Goal: Transaction & Acquisition: Connect Amazon Seller Account

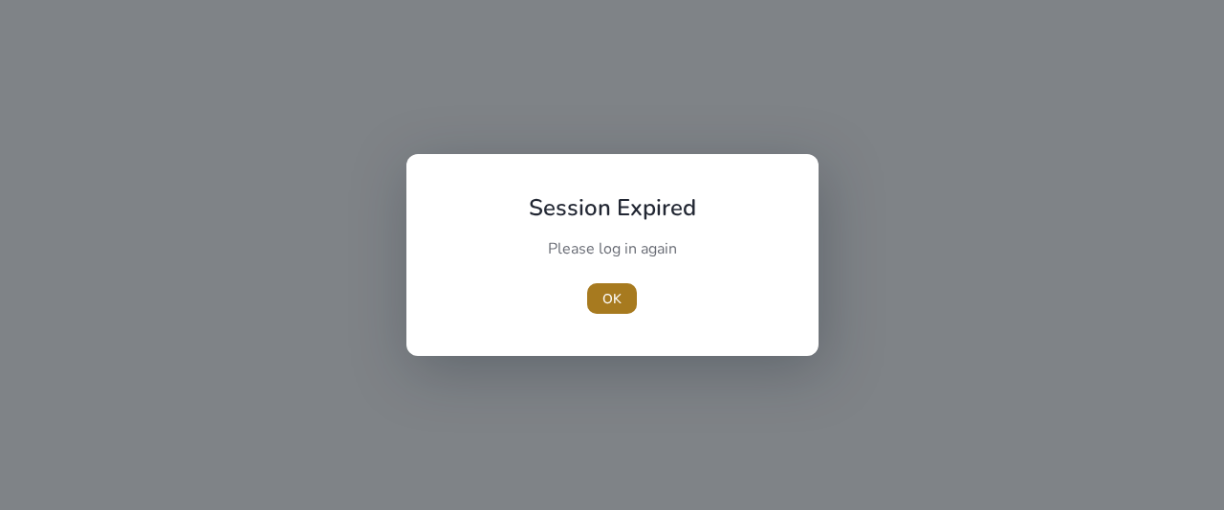
click at [614, 297] on span "OK" at bounding box center [612, 299] width 19 height 20
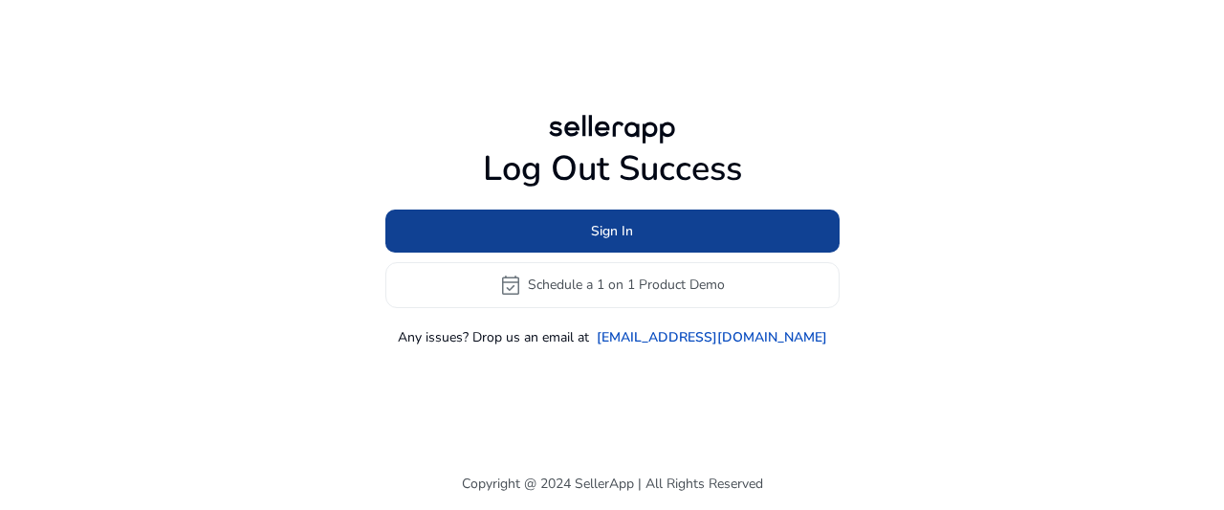
click at [660, 231] on span at bounding box center [612, 231] width 454 height 46
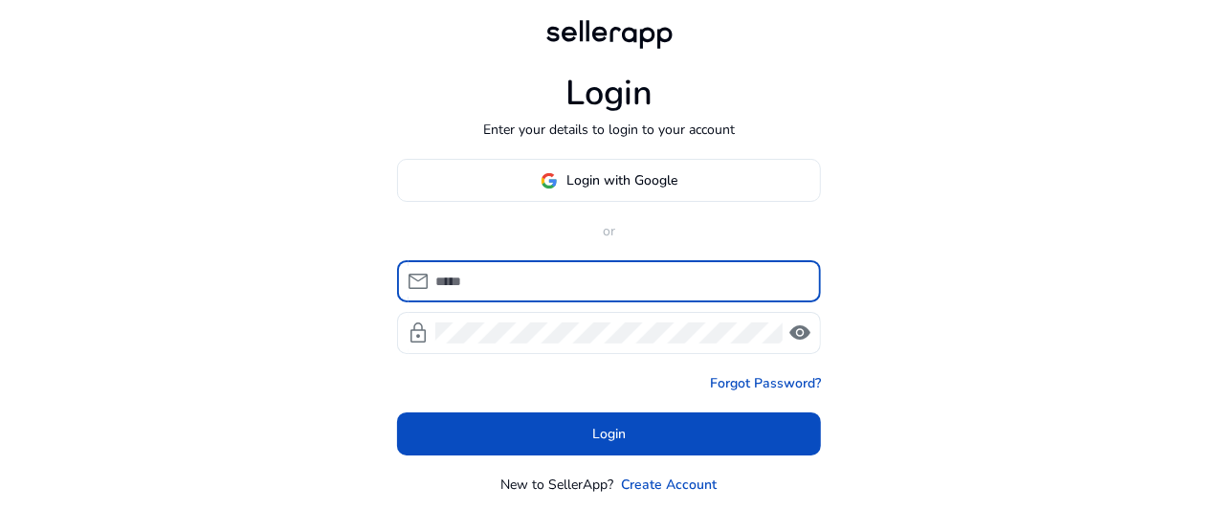
click at [643, 190] on span at bounding box center [609, 181] width 422 height 46
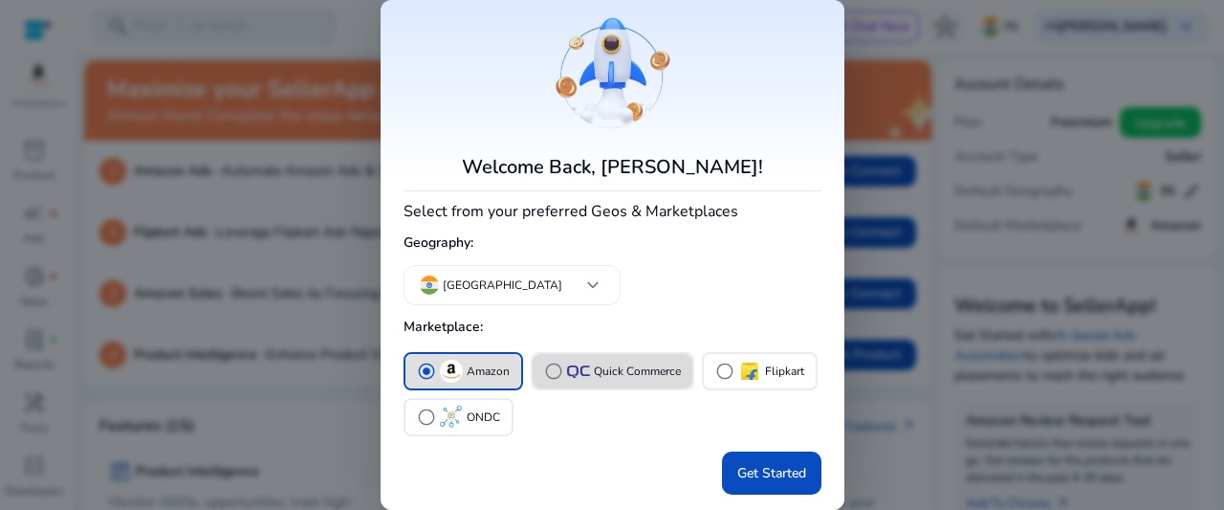
click at [576, 352] on mat-chip-option "radio_button_unchecked Quick Commerce" at bounding box center [613, 371] width 164 height 38
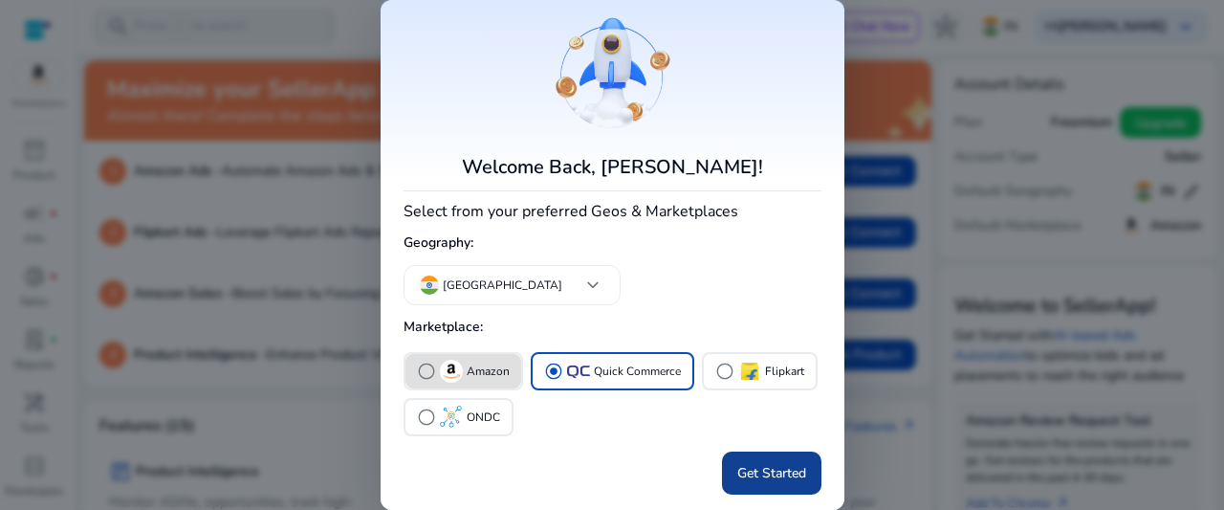
click at [773, 472] on span "Get Started" at bounding box center [772, 473] width 69 height 20
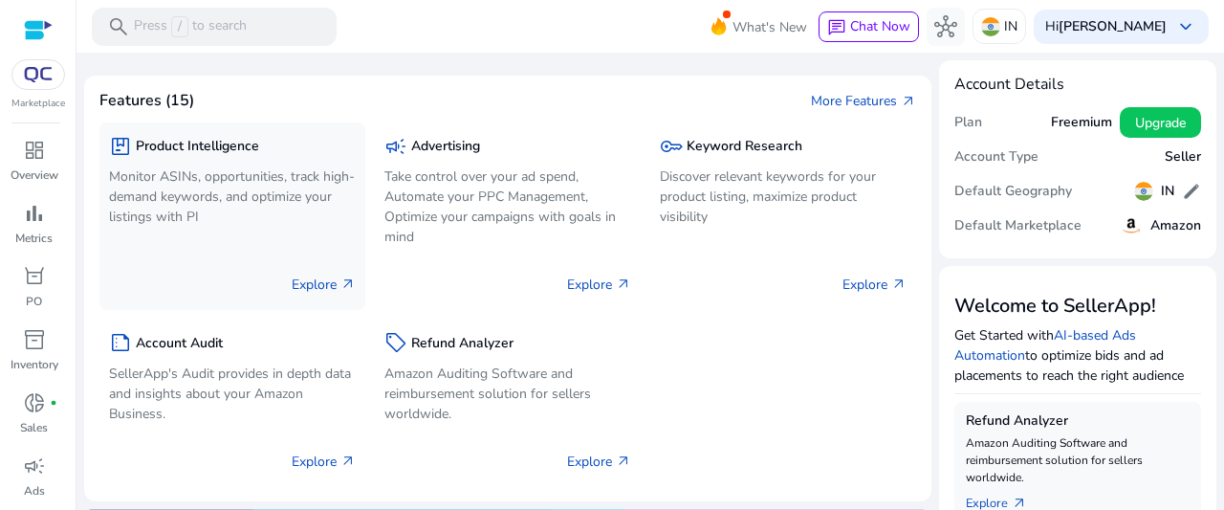
drag, startPoint x: 172, startPoint y: 123, endPoint x: 172, endPoint y: 148, distance: 24.9
click at [172, 128] on div "package Product Intelligence Monitor ASINs, opportunities, track high-demand ke…" at bounding box center [232, 215] width 266 height 187
click at [172, 148] on h5 "Product Intelligence" at bounding box center [197, 147] width 123 height 16
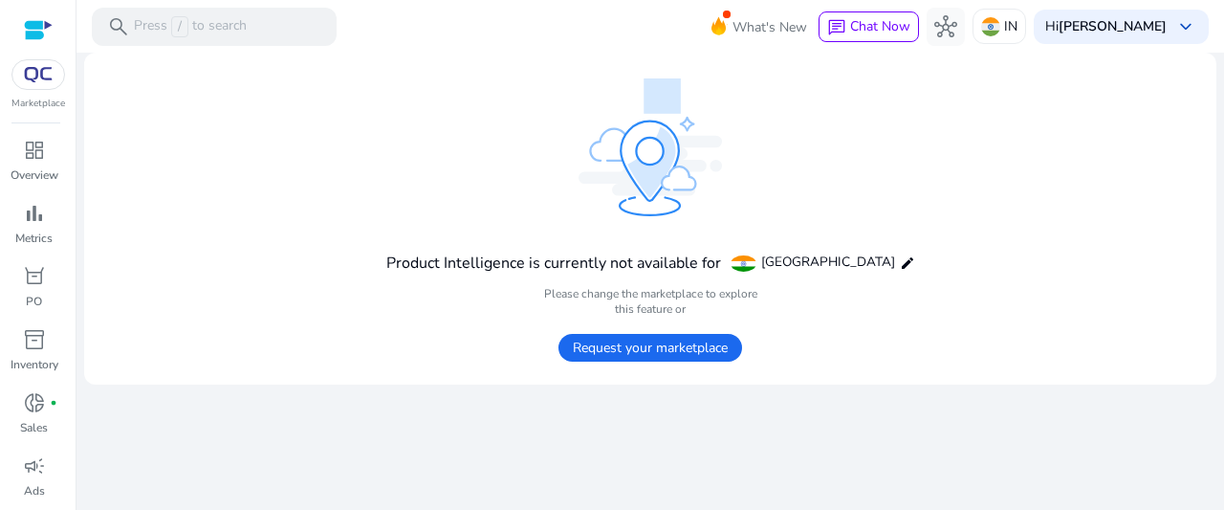
click at [706, 351] on span "Request your marketplace" at bounding box center [651, 348] width 184 height 28
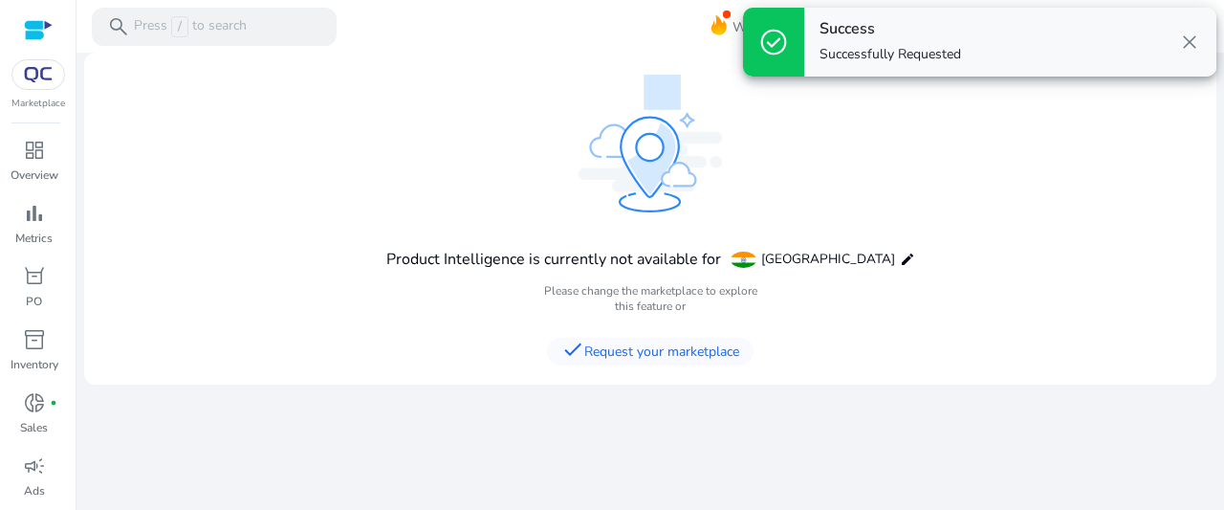
click at [1192, 39] on span "close" at bounding box center [1189, 42] width 23 height 23
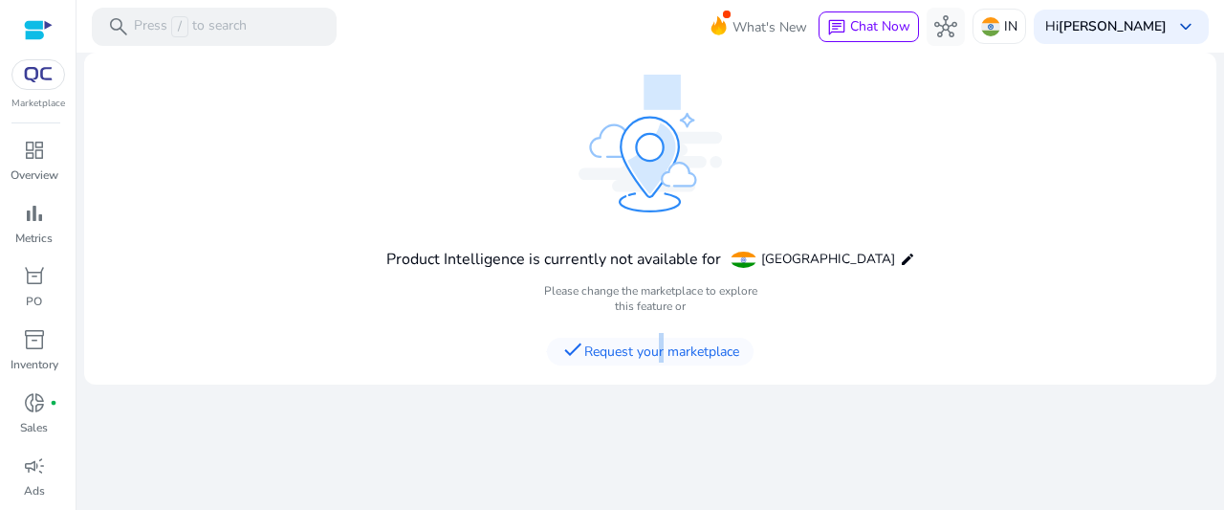
click at [656, 353] on span "check Request your marketplace" at bounding box center [650, 352] width 207 height 28
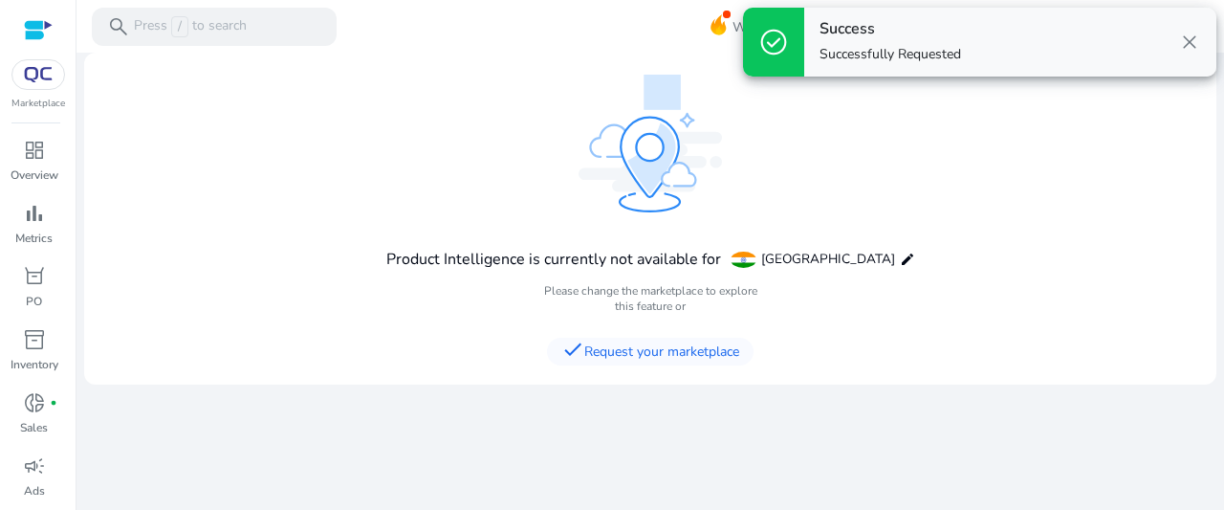
click at [38, 59] on div at bounding box center [38, 74] width 54 height 31
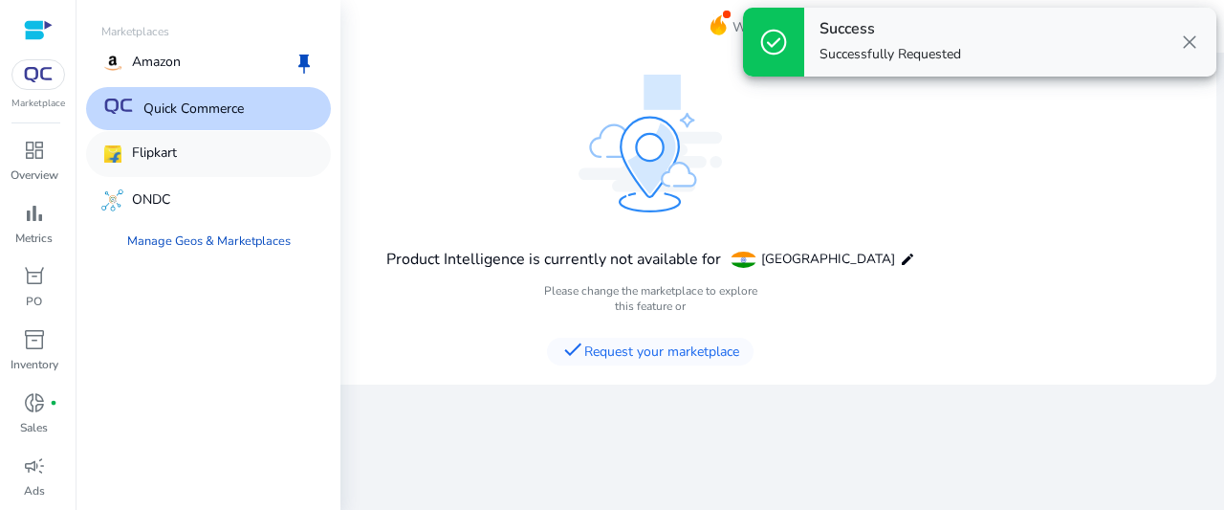
click at [270, 164] on div "Flipkart" at bounding box center [208, 154] width 245 height 46
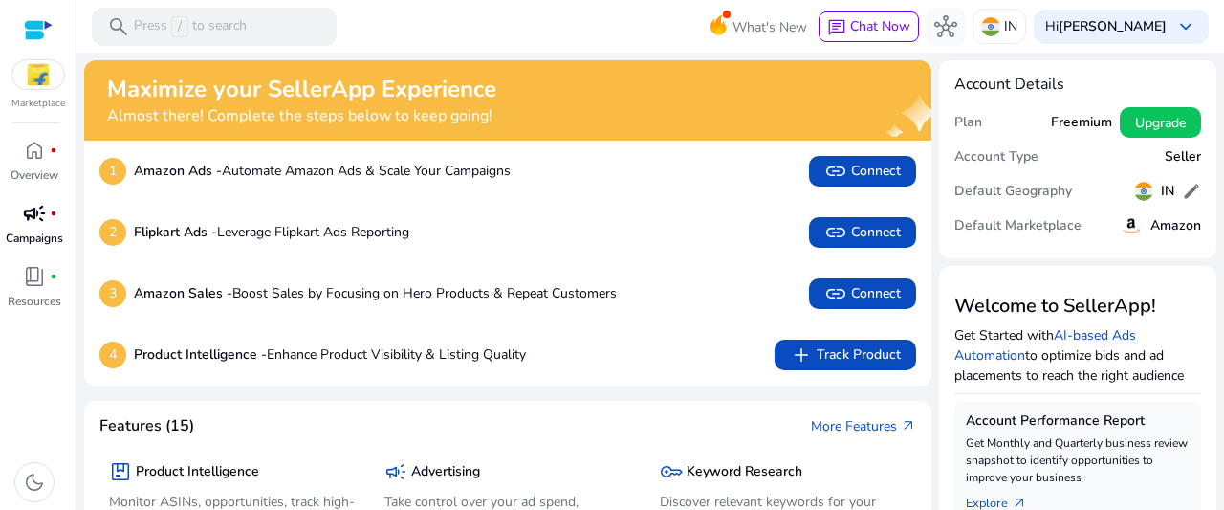
click at [13, 232] on p "Campaigns" at bounding box center [34, 238] width 57 height 17
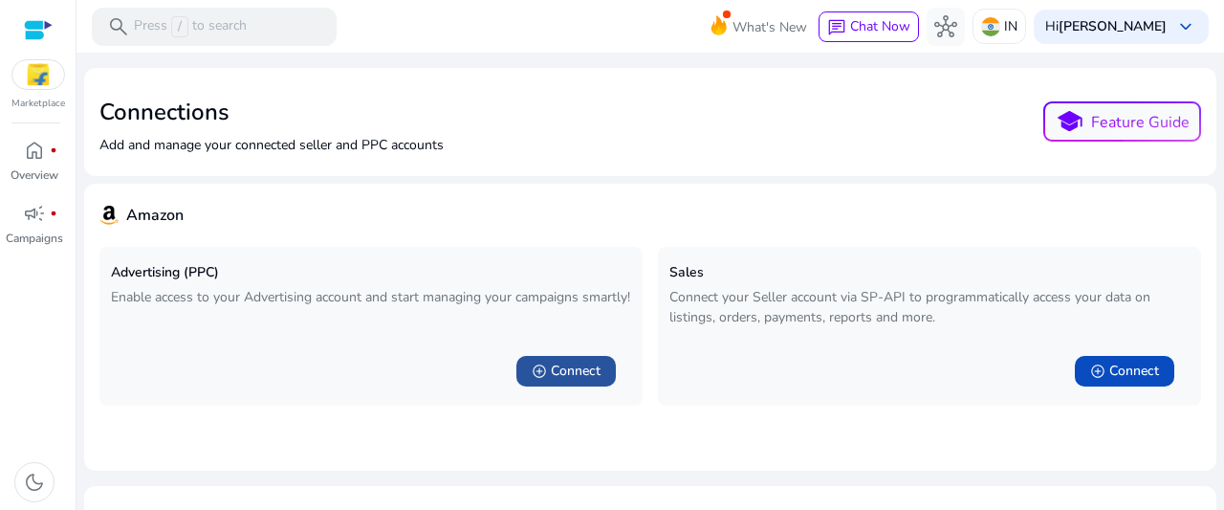
click at [532, 371] on span "add_circle" at bounding box center [539, 370] width 15 height 15
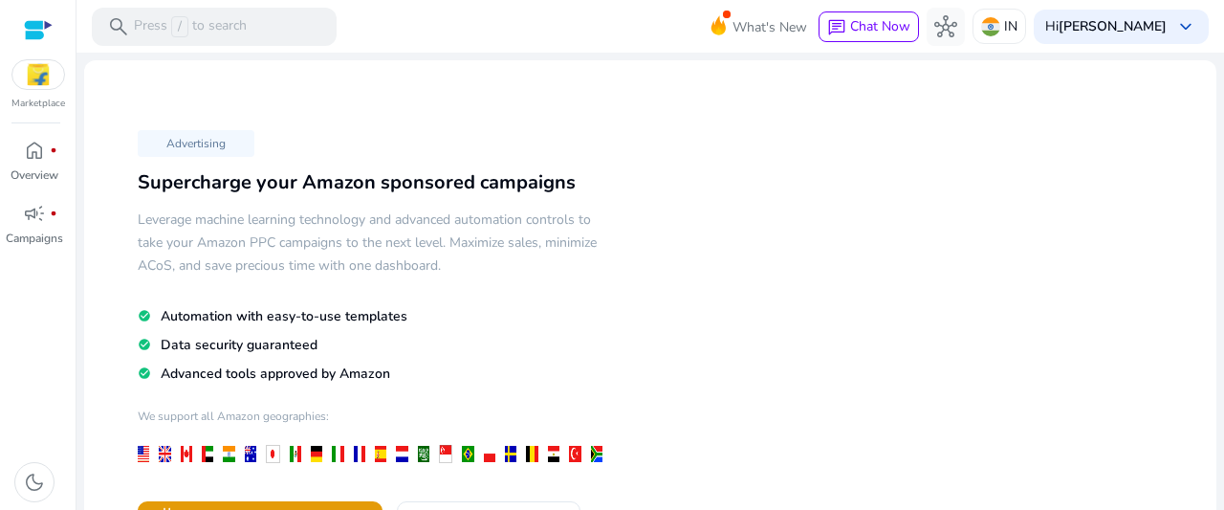
click at [1134, 376] on div "Advertising Supercharge your Amazon sponsored campaigns Leverage machine learni…" at bounding box center [650, 400] width 1102 height 648
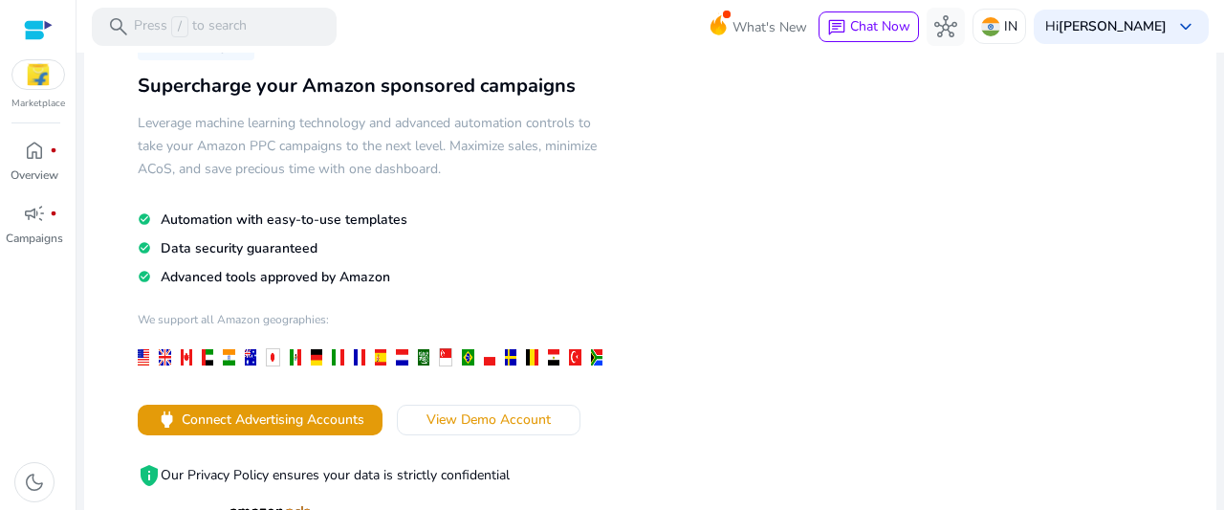
scroll to position [192, 0]
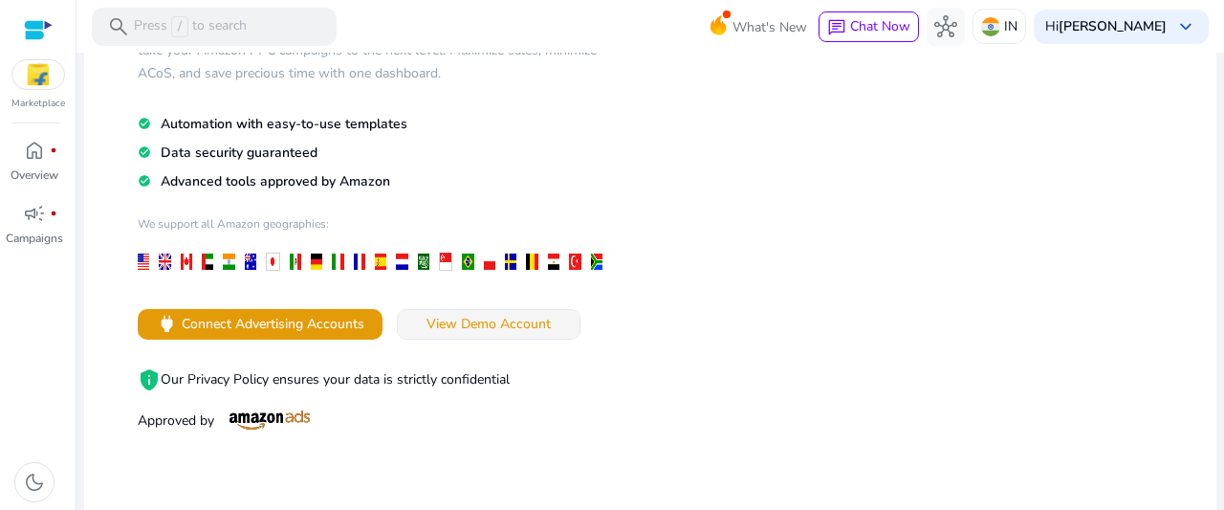
click at [448, 331] on span "View Demo Account" at bounding box center [489, 324] width 124 height 20
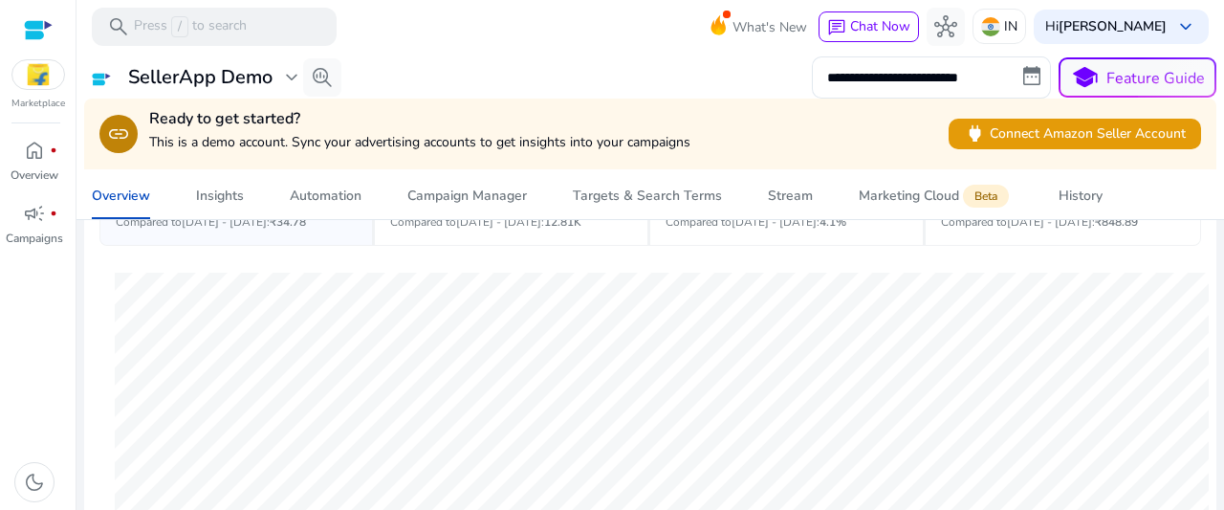
scroll to position [96, 0]
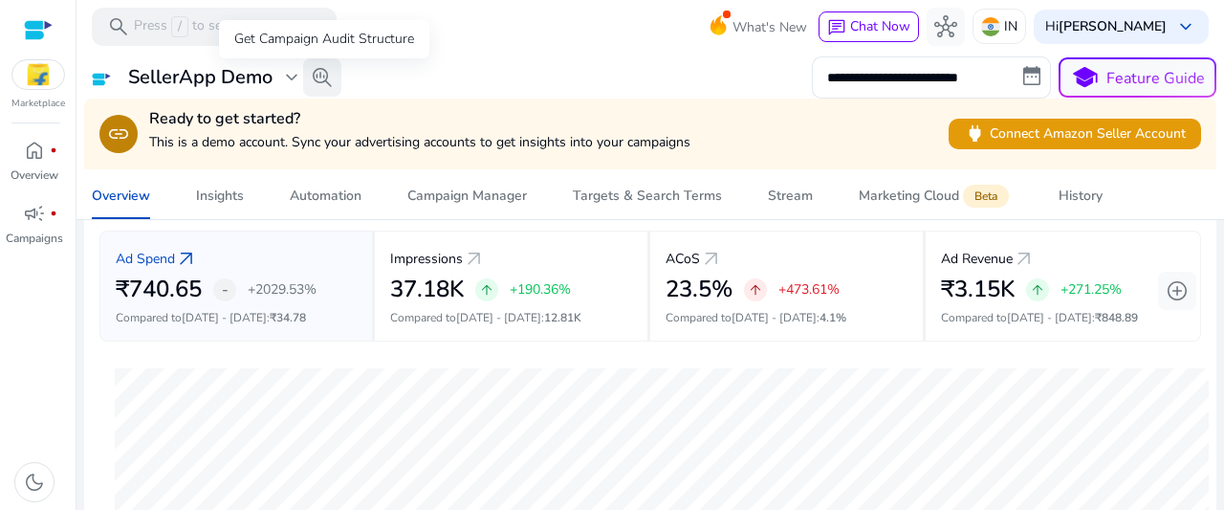
click at [319, 77] on span "search_insights" at bounding box center [322, 77] width 23 height 23
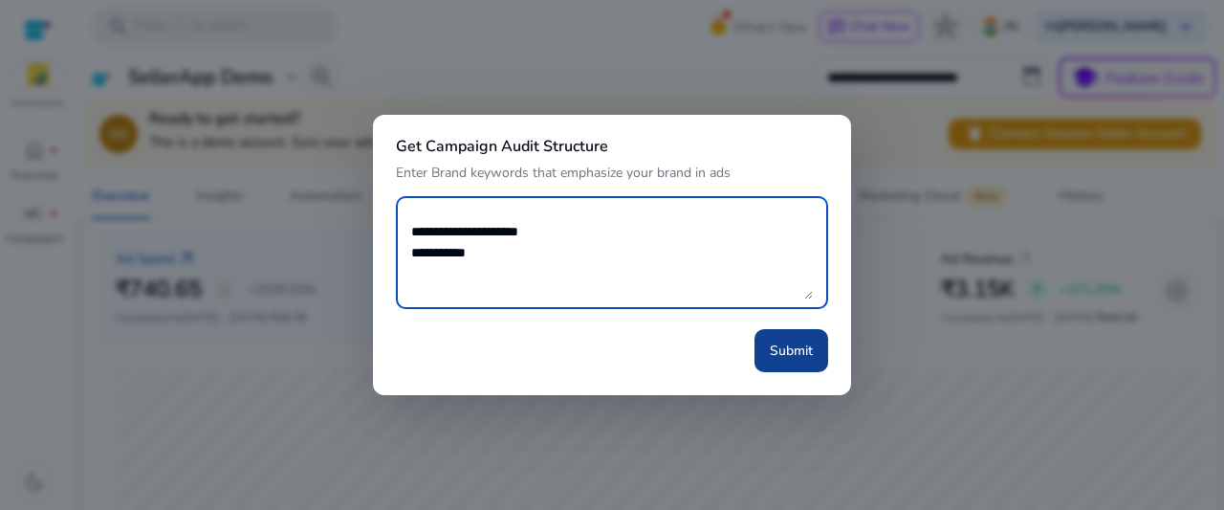
type textarea "**********"
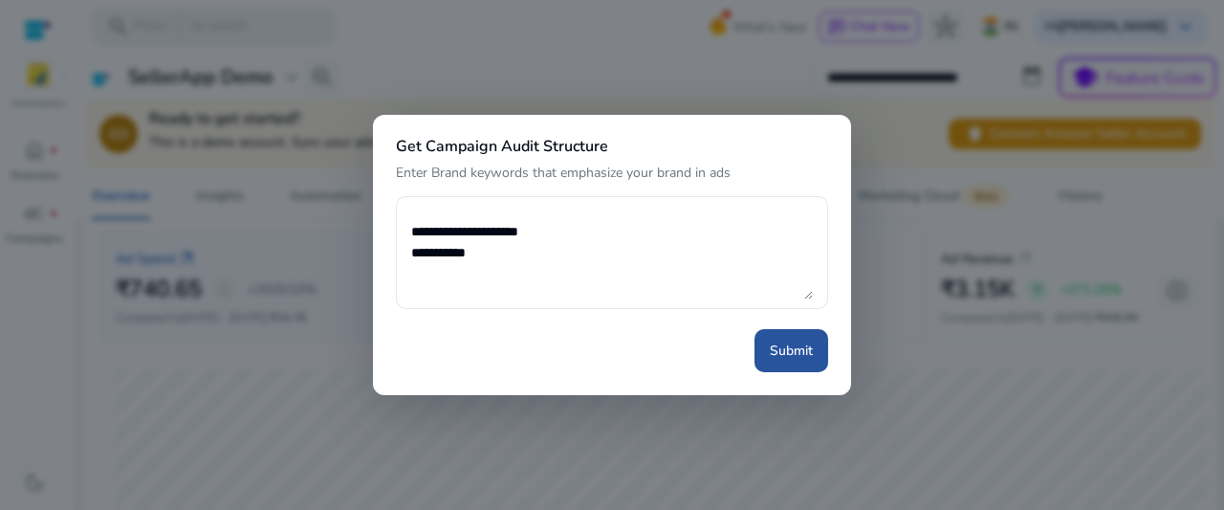
click at [777, 355] on span "Submit" at bounding box center [791, 351] width 43 height 20
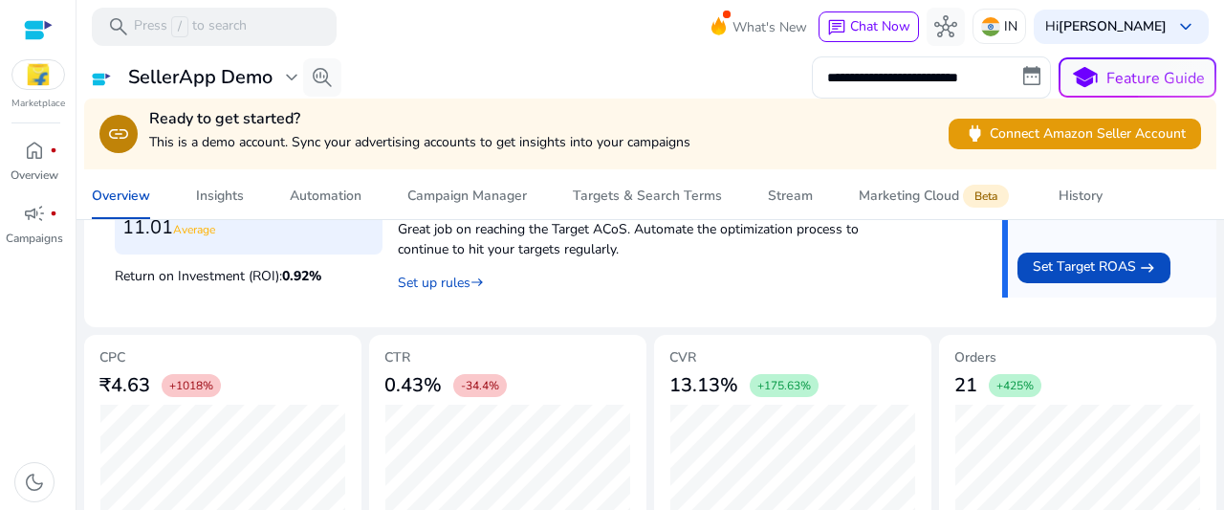
scroll to position [900, 0]
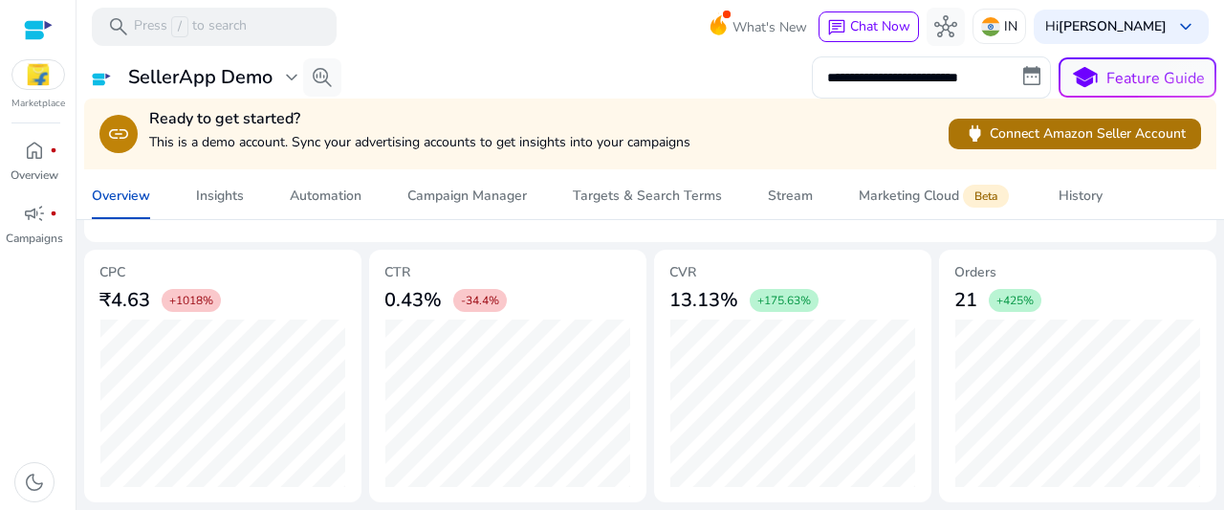
click at [1146, 136] on span "power Connect Amazon Seller Account" at bounding box center [1075, 133] width 222 height 22
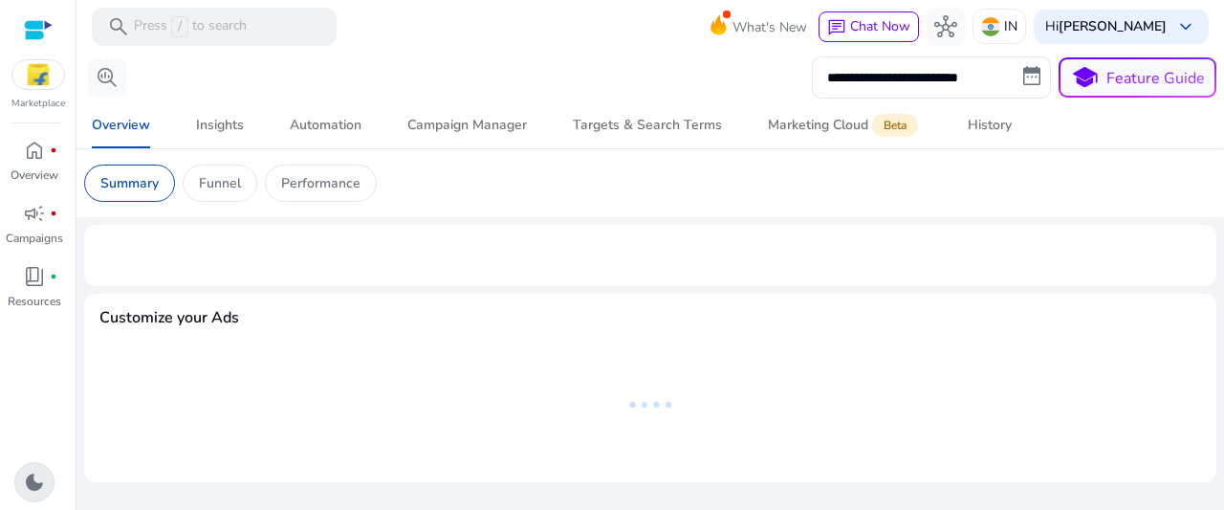
drag, startPoint x: 37, startPoint y: 466, endPoint x: 52, endPoint y: 447, distance: 23.9
click at [38, 466] on div "dark_mode" at bounding box center [34, 482] width 40 height 40
